Goal: Information Seeking & Learning: Learn about a topic

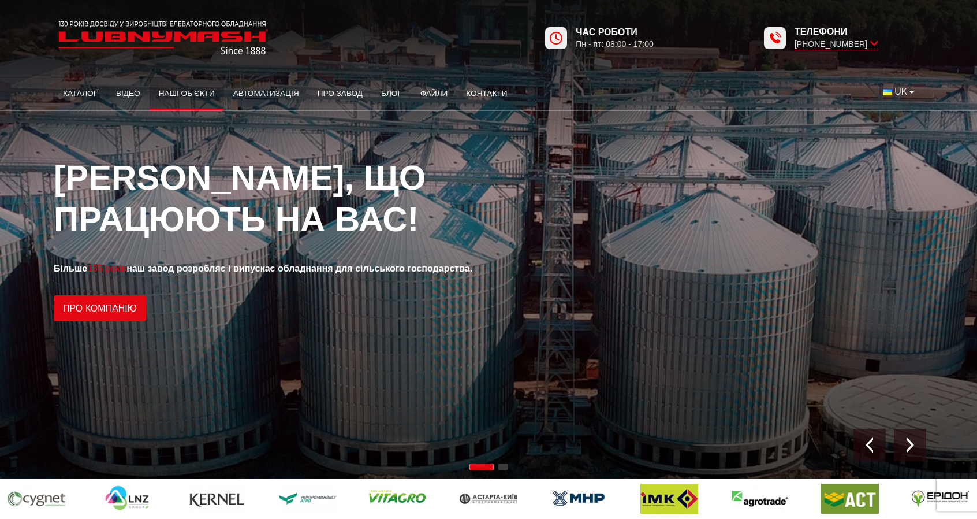
click at [179, 96] on link "Наші об’єкти" at bounding box center [187, 93] width 75 height 25
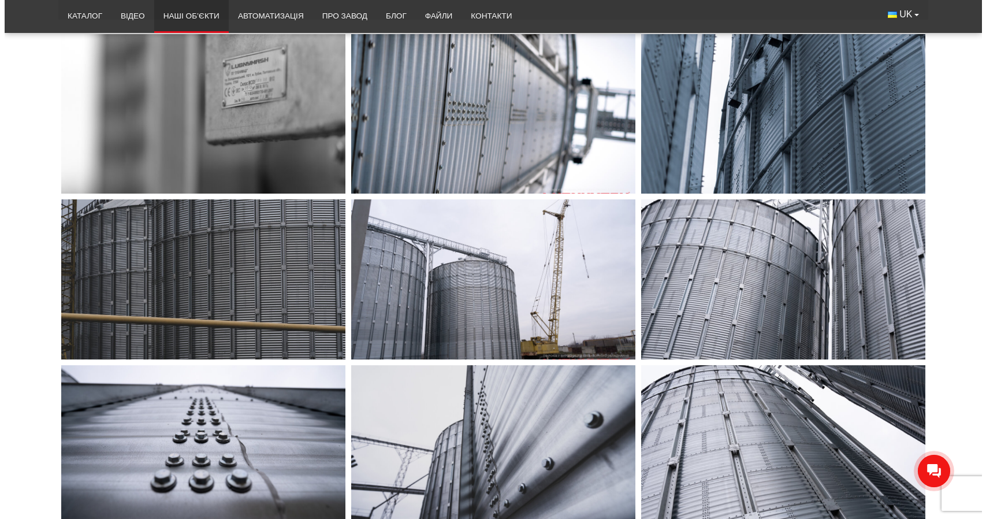
scroll to position [347, 0]
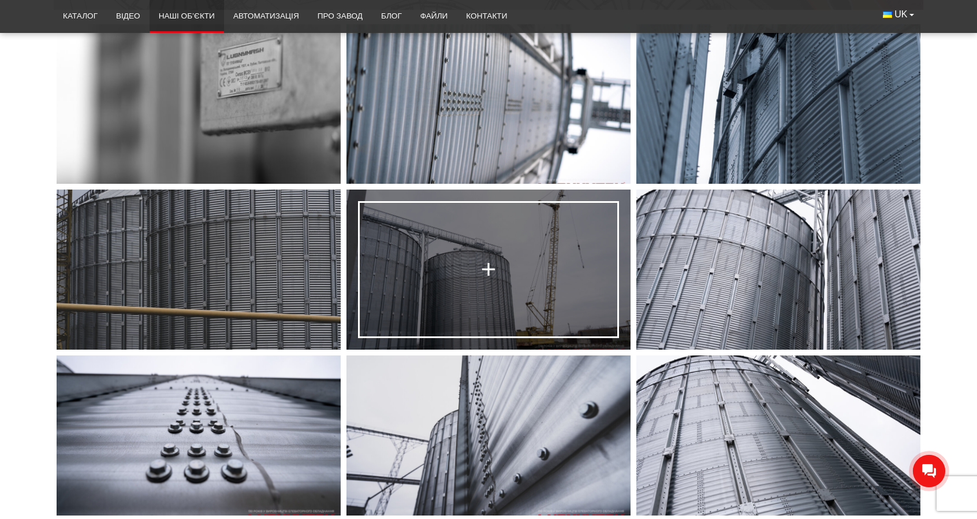
click at [494, 250] on link at bounding box center [489, 269] width 284 height 160
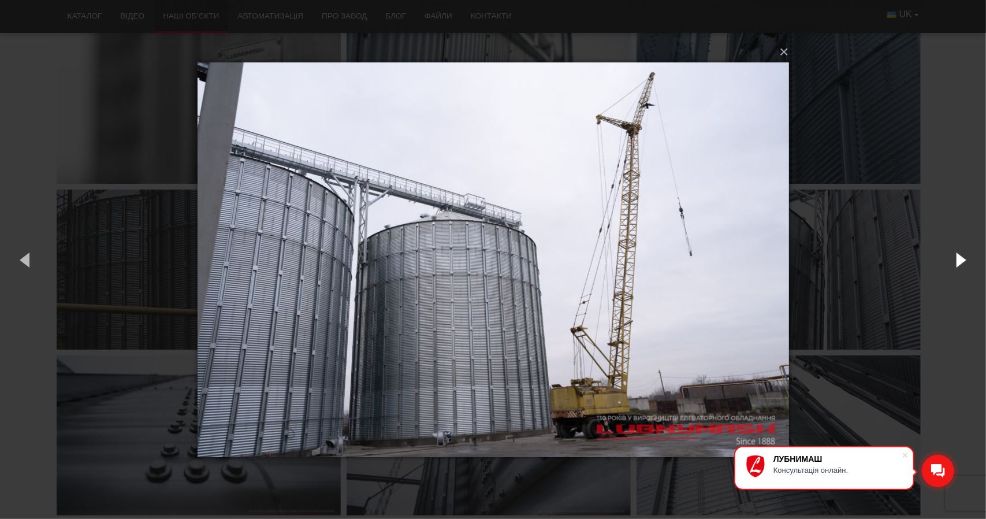
click at [954, 262] on button "button" at bounding box center [960, 260] width 52 height 64
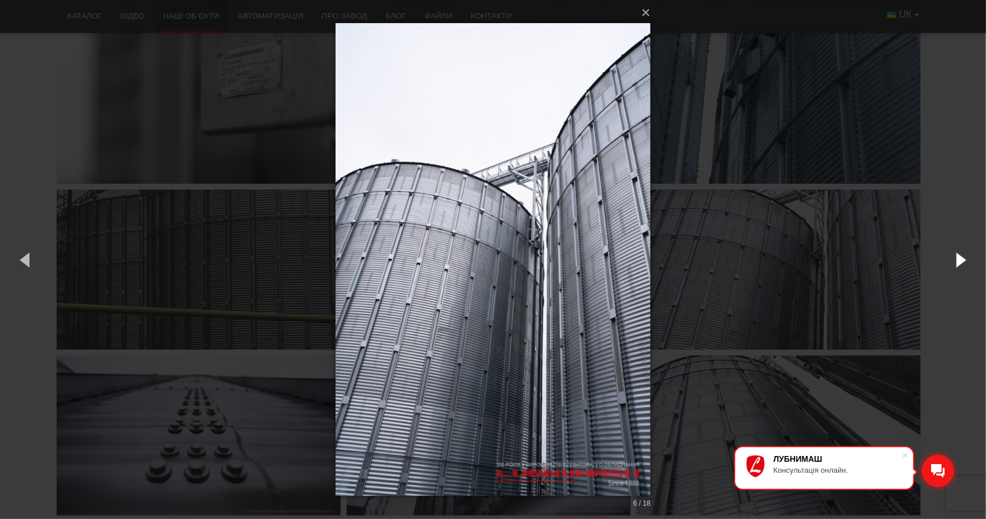
click at [958, 262] on button "button" at bounding box center [960, 260] width 52 height 64
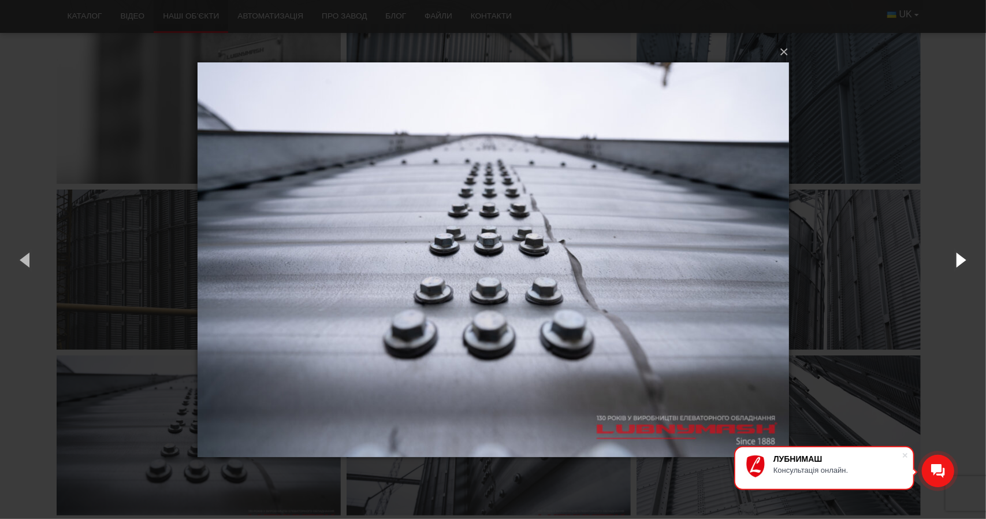
click at [958, 262] on button "button" at bounding box center [960, 260] width 52 height 64
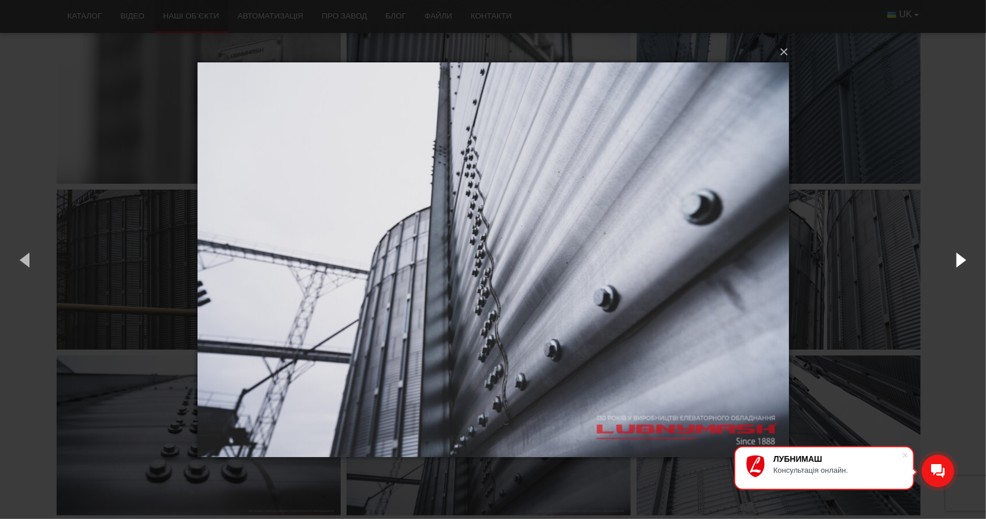
click at [958, 262] on button "button" at bounding box center [960, 260] width 52 height 64
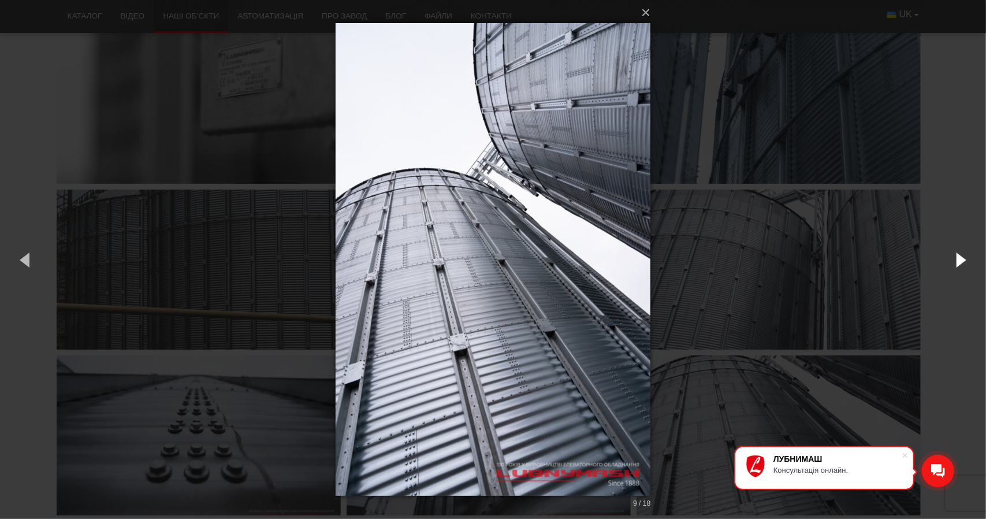
click at [958, 262] on button "button" at bounding box center [960, 260] width 52 height 64
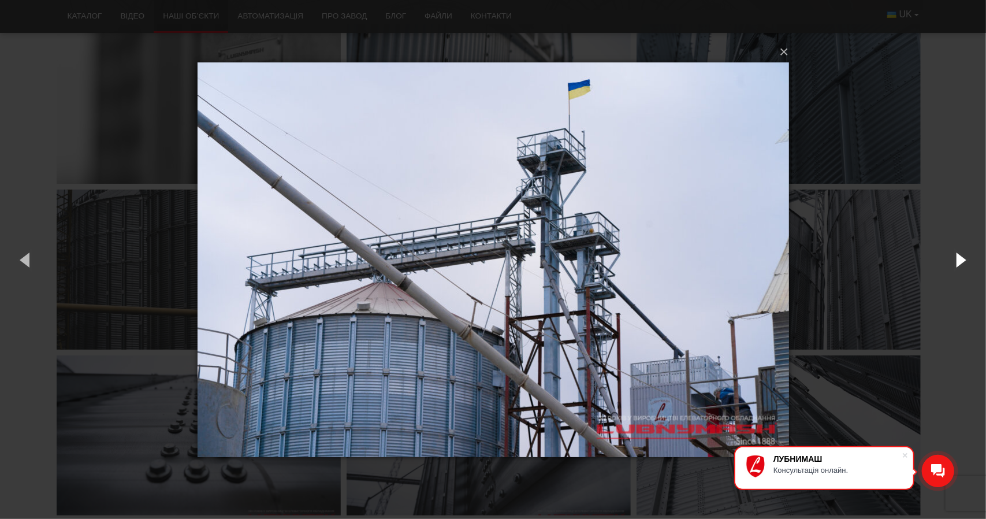
click at [958, 262] on button "button" at bounding box center [960, 260] width 52 height 64
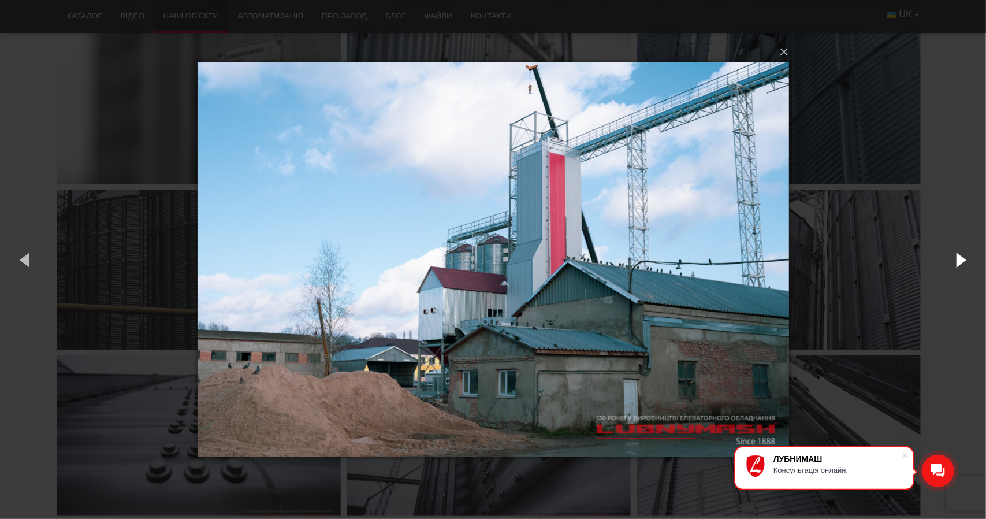
click at [958, 262] on button "button" at bounding box center [960, 260] width 52 height 64
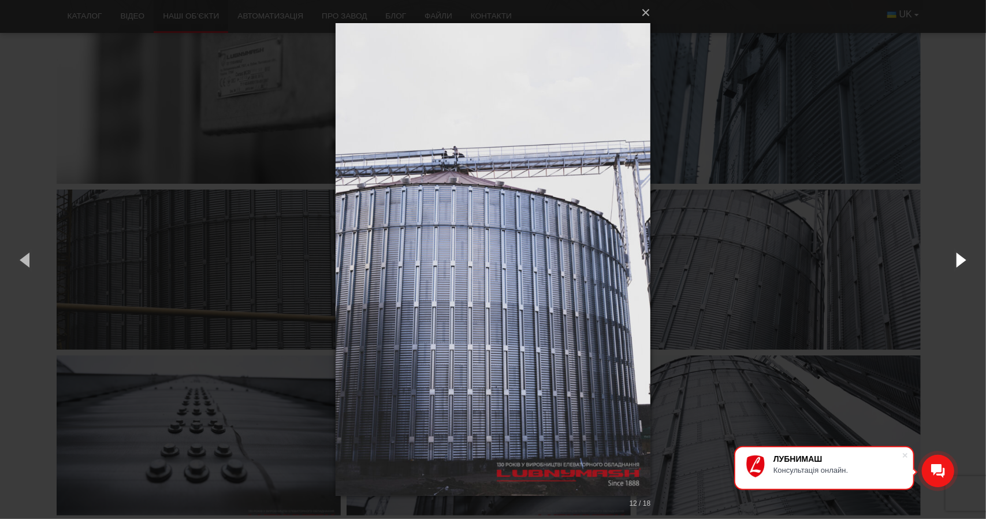
click at [958, 262] on button "button" at bounding box center [960, 260] width 52 height 64
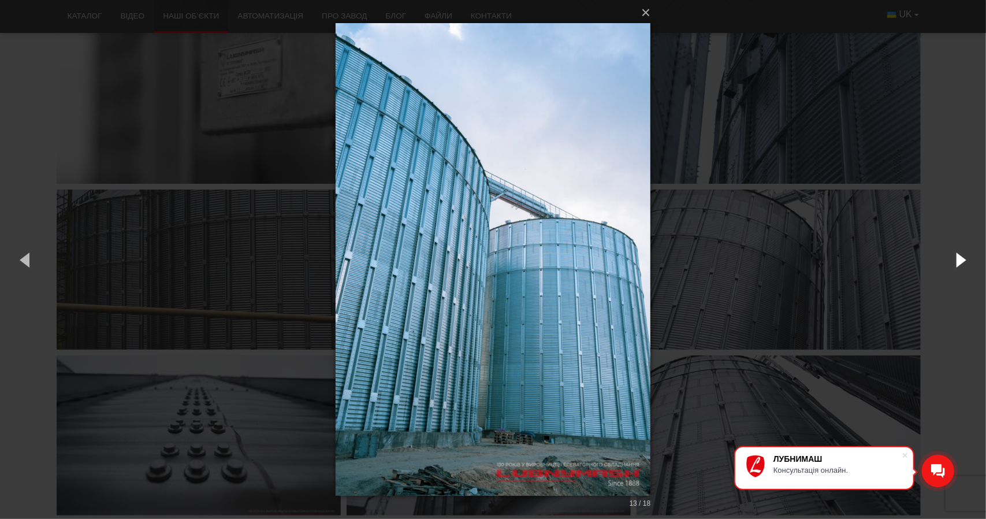
click at [958, 262] on button "button" at bounding box center [960, 260] width 52 height 64
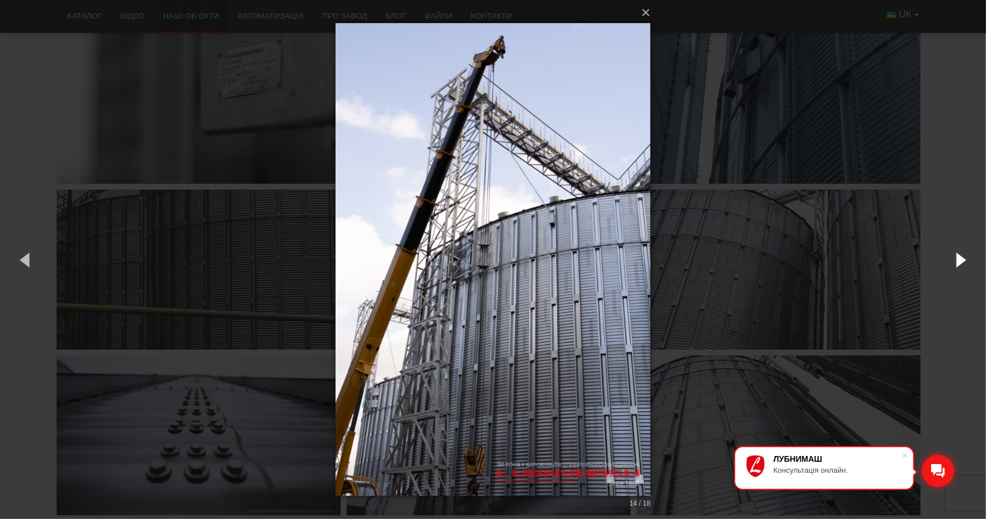
click at [958, 262] on button "button" at bounding box center [960, 260] width 52 height 64
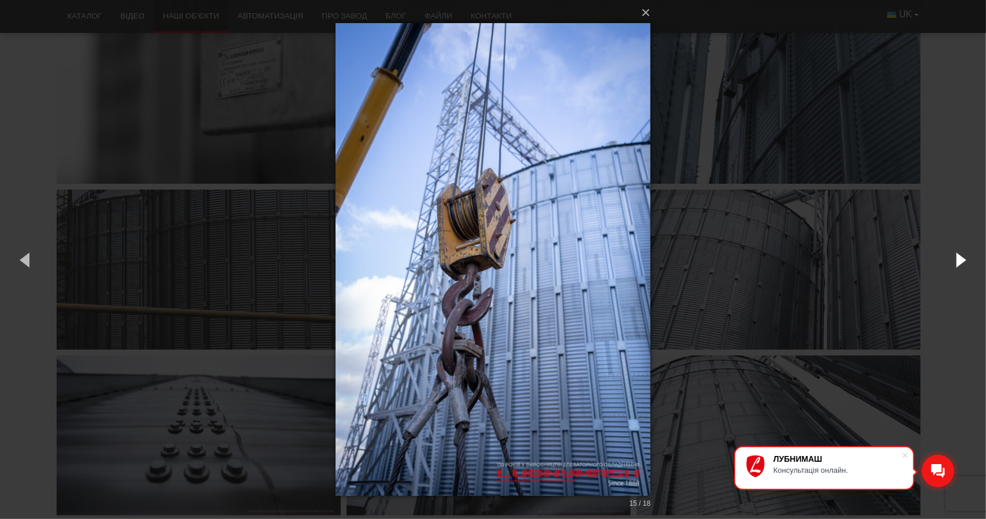
click at [958, 262] on button "button" at bounding box center [960, 260] width 52 height 64
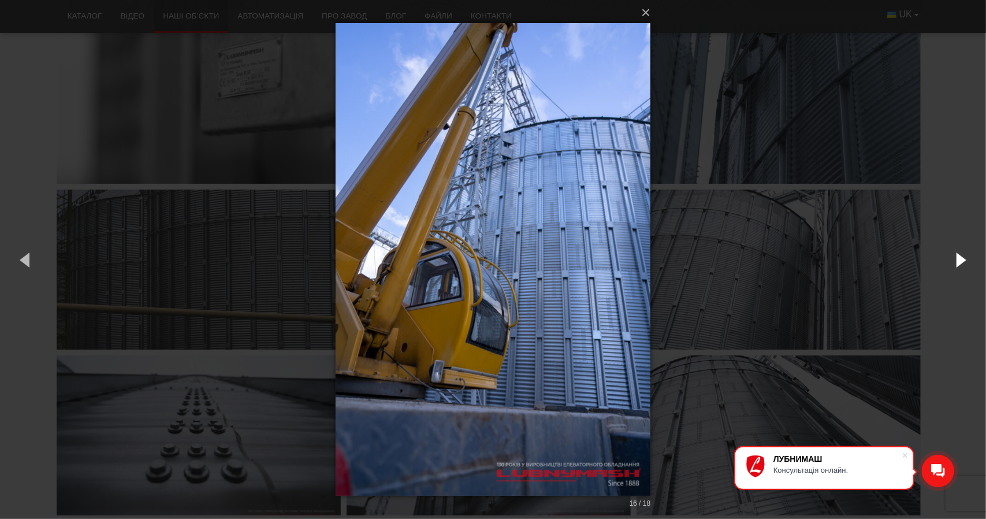
click at [958, 262] on button "button" at bounding box center [960, 260] width 52 height 64
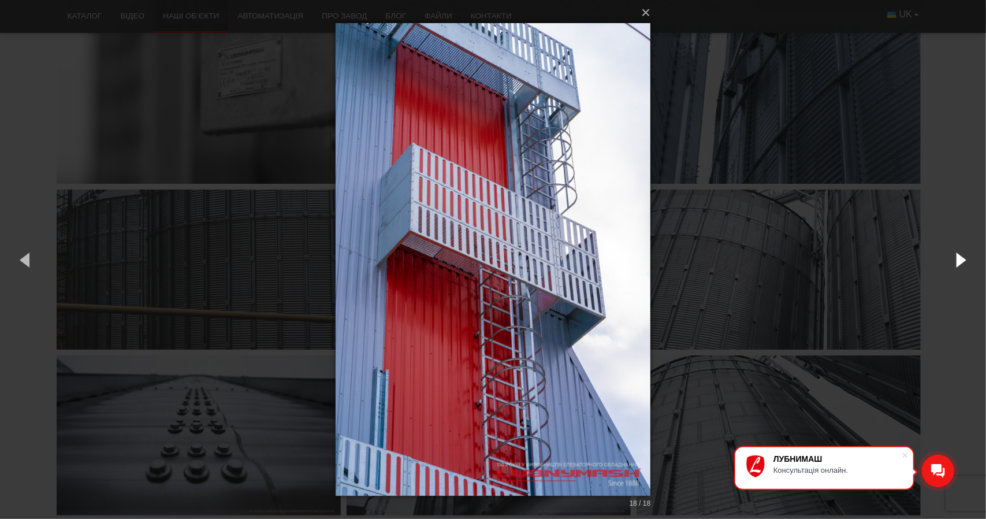
click at [958, 262] on button "button" at bounding box center [960, 260] width 52 height 64
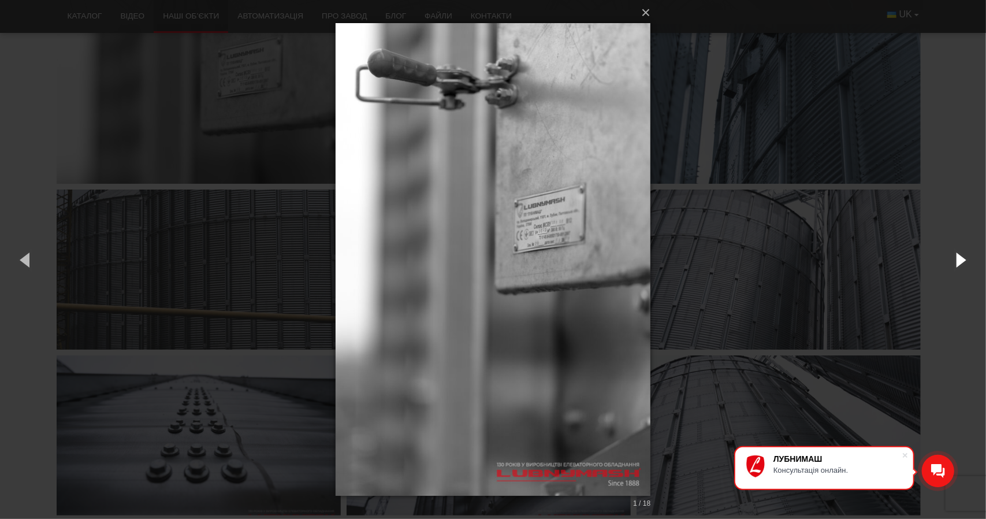
click at [958, 262] on button "button" at bounding box center [960, 260] width 52 height 64
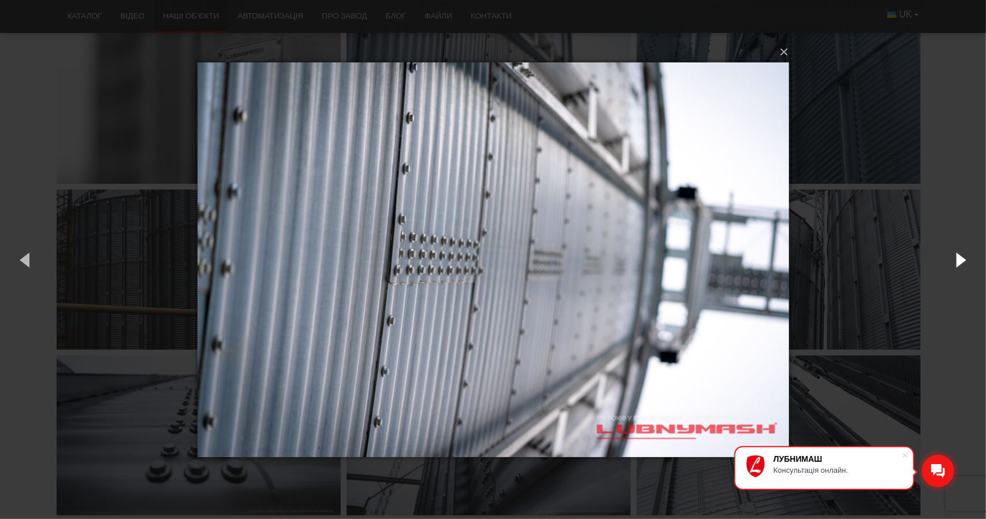
click at [958, 262] on button "button" at bounding box center [960, 260] width 52 height 64
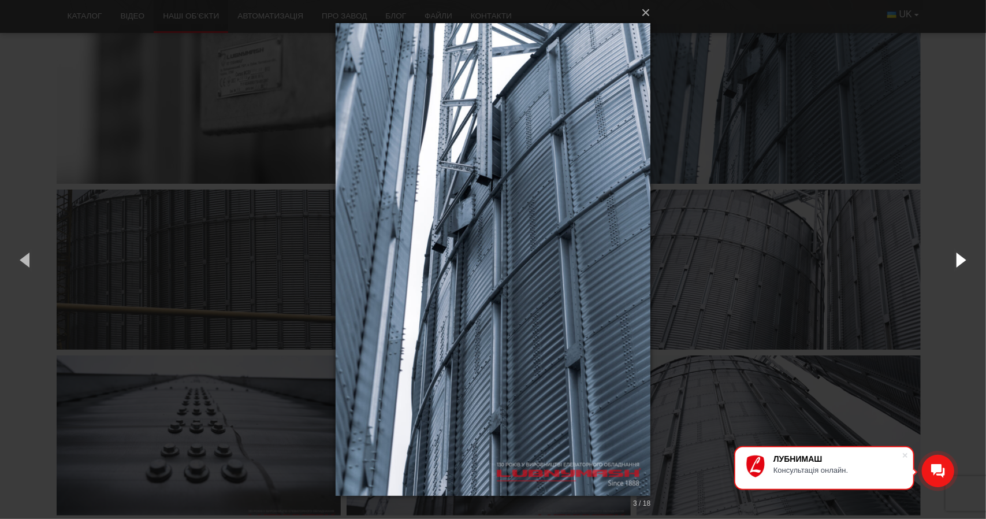
click at [958, 262] on button "button" at bounding box center [960, 260] width 52 height 64
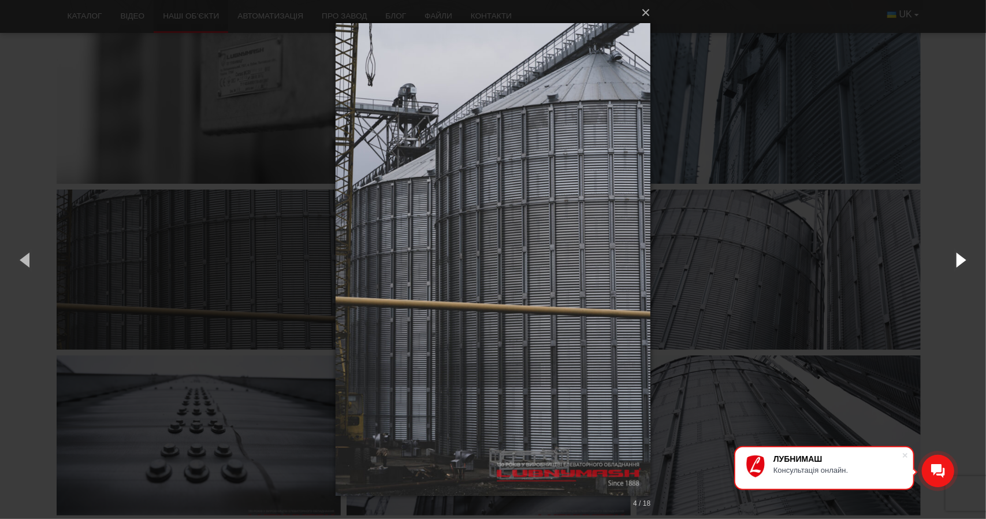
click at [958, 262] on button "button" at bounding box center [960, 260] width 52 height 64
